Goal: Task Accomplishment & Management: Manage account settings

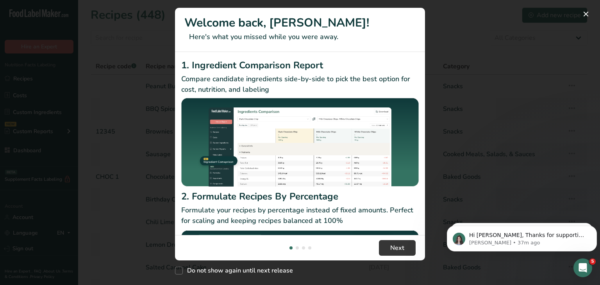
click at [485, 42] on div "New Features" at bounding box center [300, 142] width 600 height 285
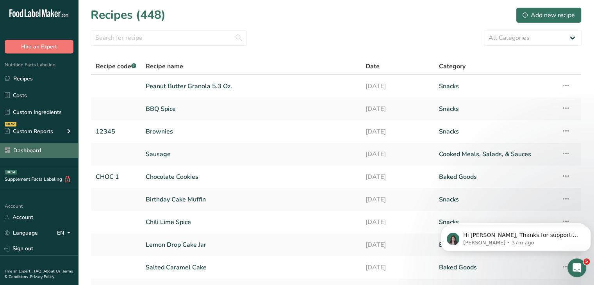
click at [35, 152] on link "Dashboard" at bounding box center [39, 150] width 78 height 15
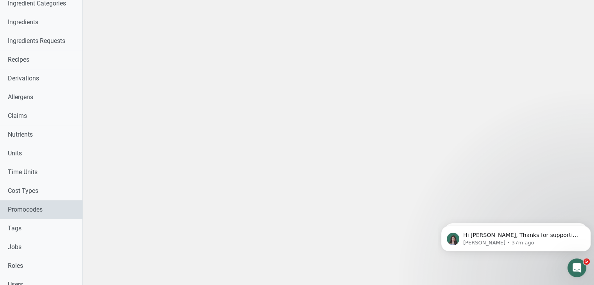
scroll to position [431, 0]
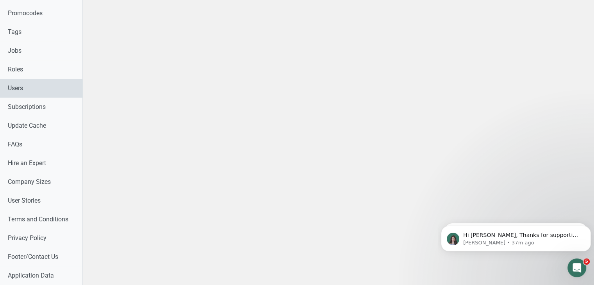
click at [30, 79] on link "Users" at bounding box center [41, 88] width 82 height 19
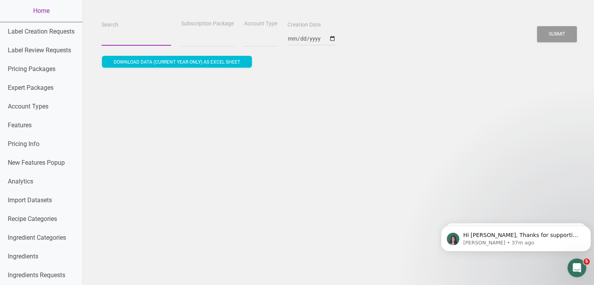
click at [116, 41] on input "Search" at bounding box center [135, 39] width 69 height 14
paste input "[EMAIL_ADDRESS][DOMAIN_NAME]"
type input "[EMAIL_ADDRESS][DOMAIN_NAME]"
select select
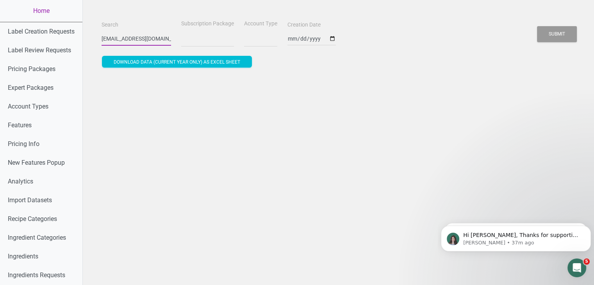
type input "[EMAIL_ADDRESS][DOMAIN_NAME]"
click at [537, 26] on button "Submit" at bounding box center [557, 34] width 40 height 16
select select
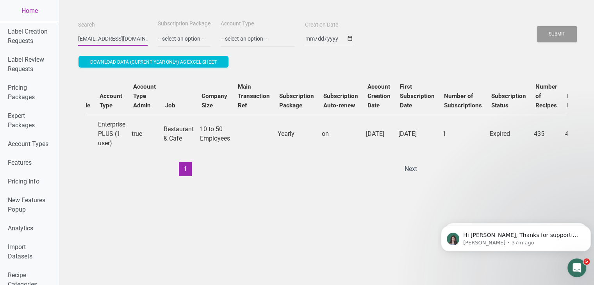
scroll to position [0, 262]
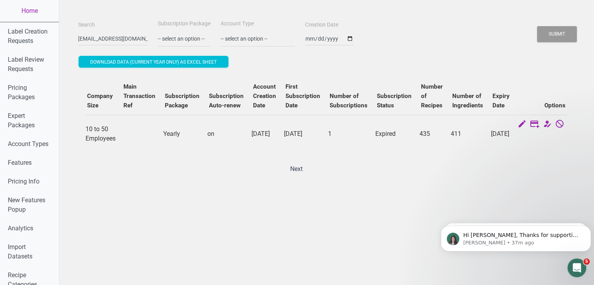
click at [488, 175] on div "ID Name Email Role Account Type Account Type Admin Job Company Size Main Transa…" at bounding box center [326, 126] width 481 height 99
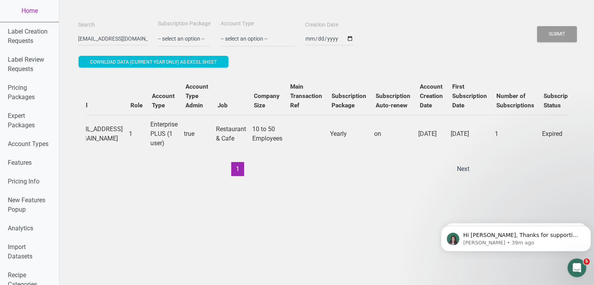
scroll to position [0, 0]
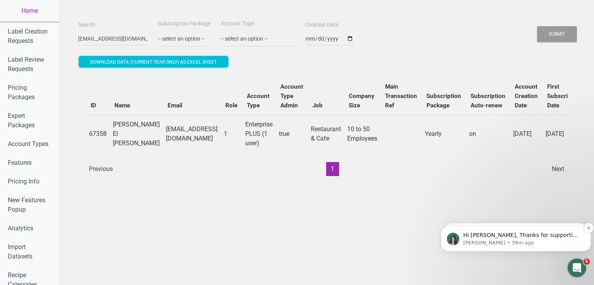
click at [491, 239] on p "[PERSON_NAME] • 39m ago" at bounding box center [522, 242] width 118 height 7
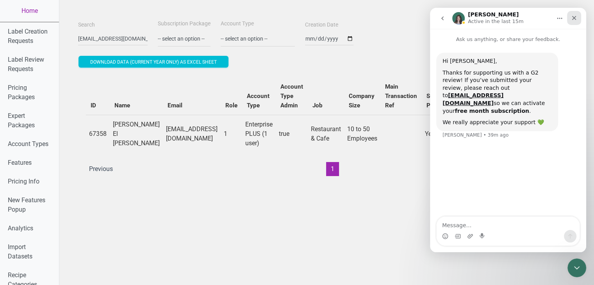
click at [573, 16] on icon "Close" at bounding box center [574, 18] width 6 height 6
